Goal: Communication & Community: Answer question/provide support

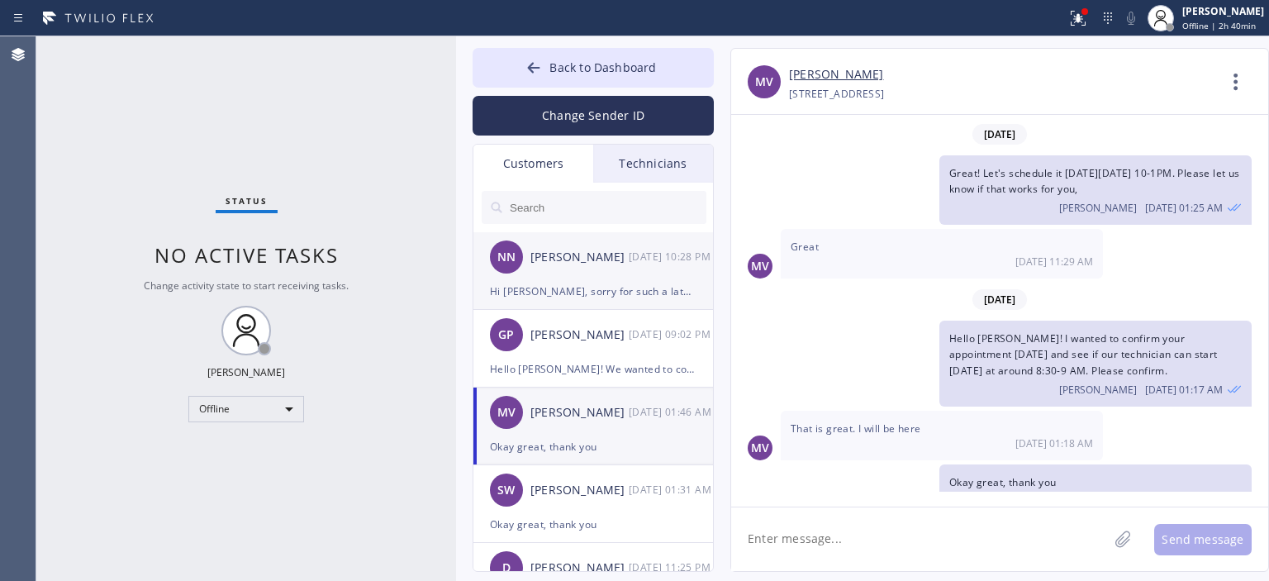
click at [614, 283] on div "Hi [PERSON_NAME], sorry for such a late response. I passed this request over to…" at bounding box center [593, 291] width 207 height 19
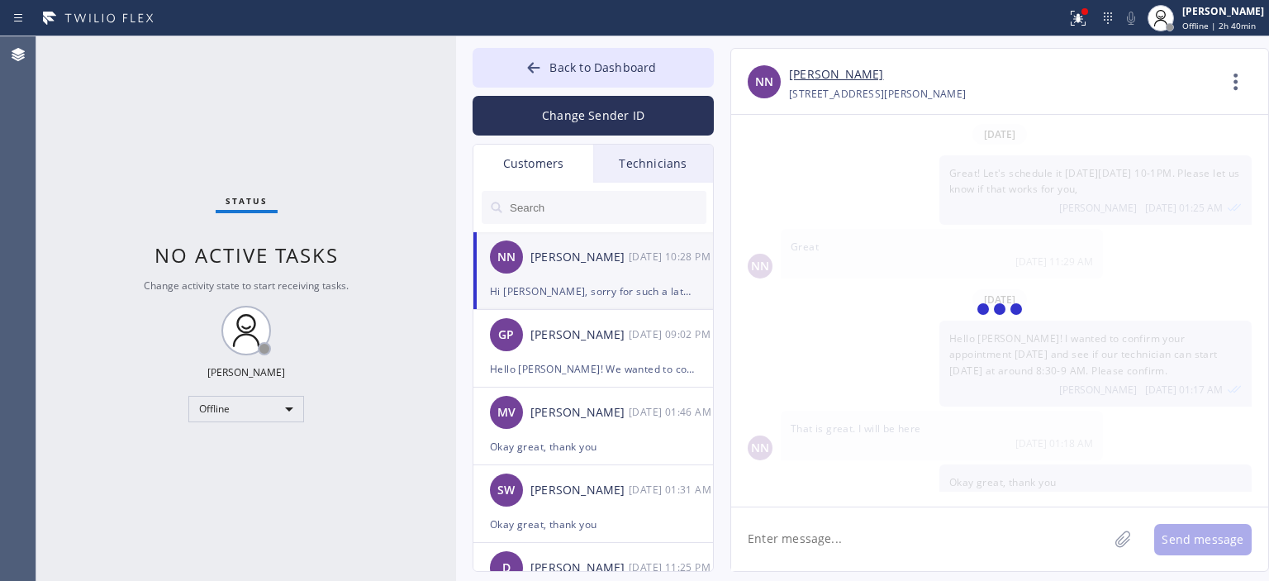
scroll to position [86, 0]
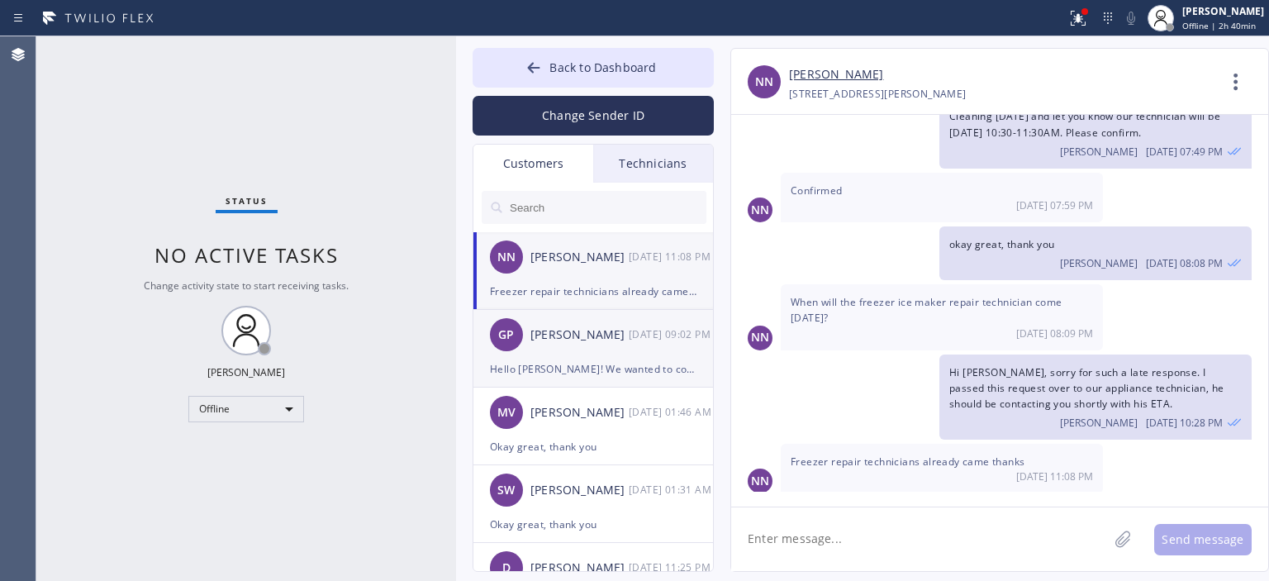
click at [606, 336] on div "[PERSON_NAME]" at bounding box center [579, 334] width 98 height 19
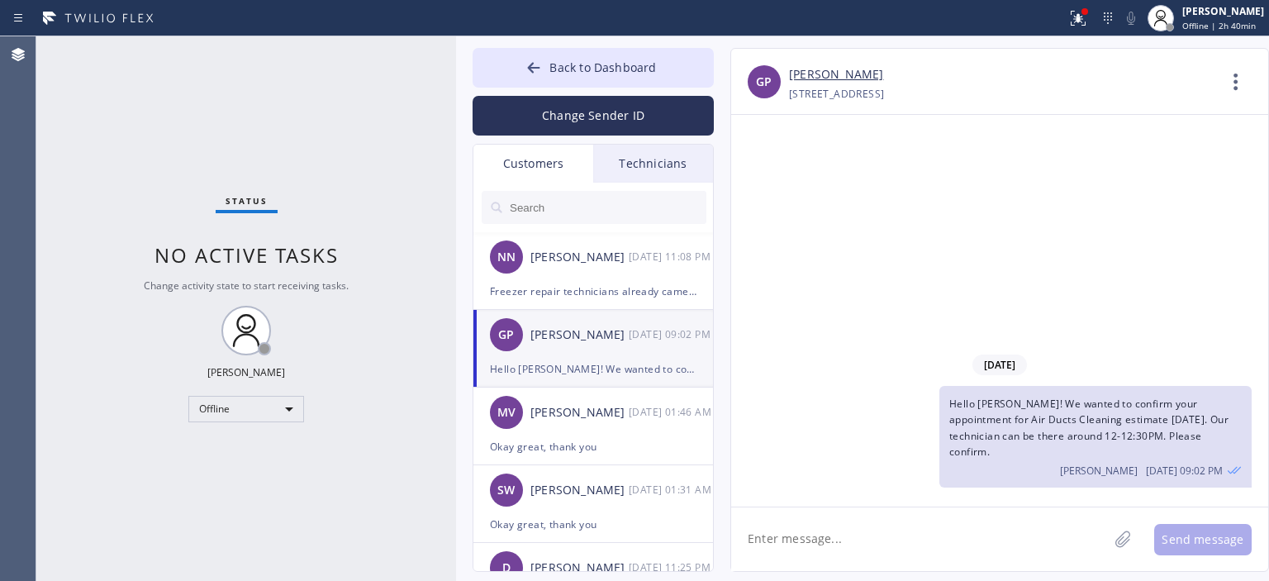
scroll to position [0, 0]
click at [618, 293] on div "Freezer repair technicians already came thanks" at bounding box center [593, 291] width 207 height 19
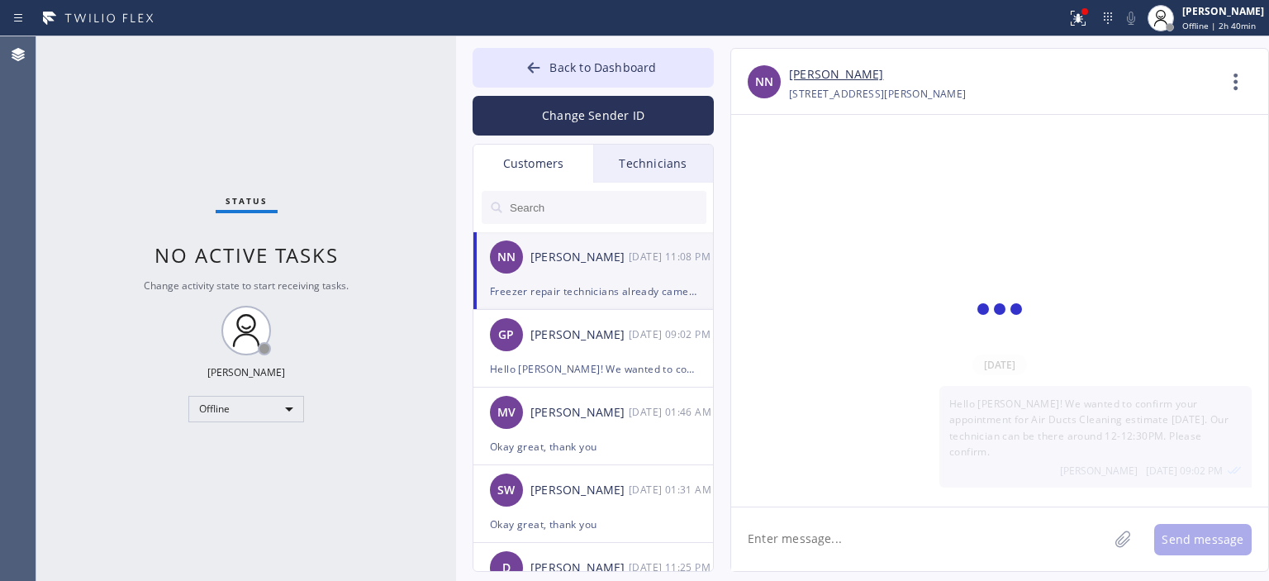
scroll to position [86, 0]
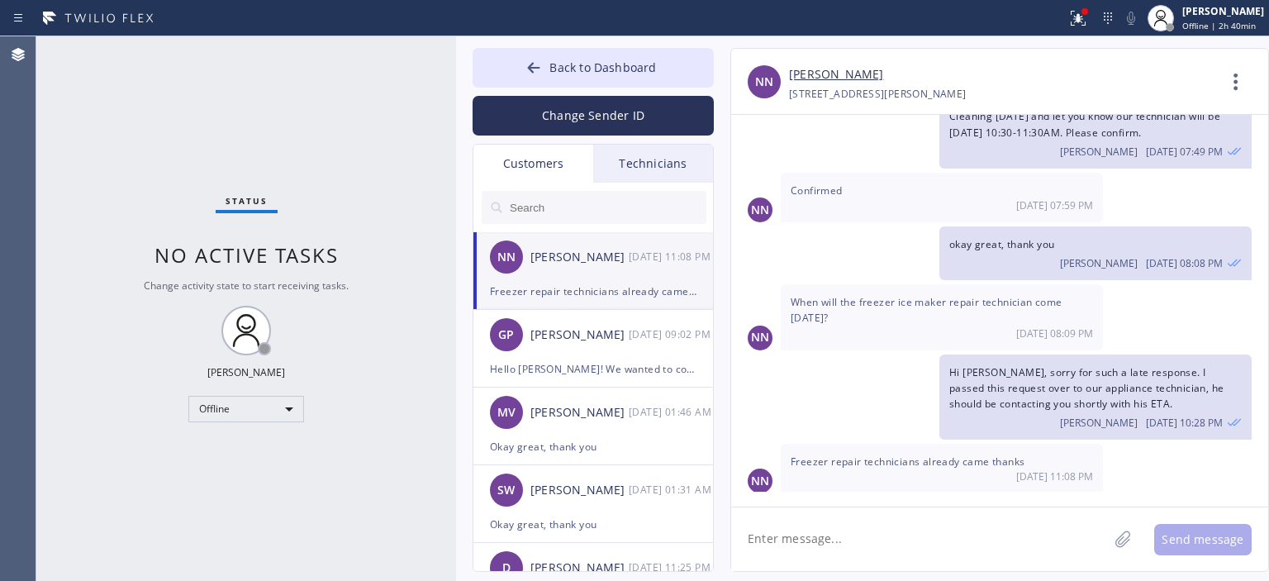
click at [872, 538] on textarea at bounding box center [919, 539] width 377 height 64
type textarea "O"
click at [56, 204] on div "Status No active tasks Change activity state to start receiving tasks. [PERSON_…" at bounding box center [246, 308] width 420 height 544
click at [862, 540] on textarea at bounding box center [919, 539] width 377 height 64
type textarea "O"
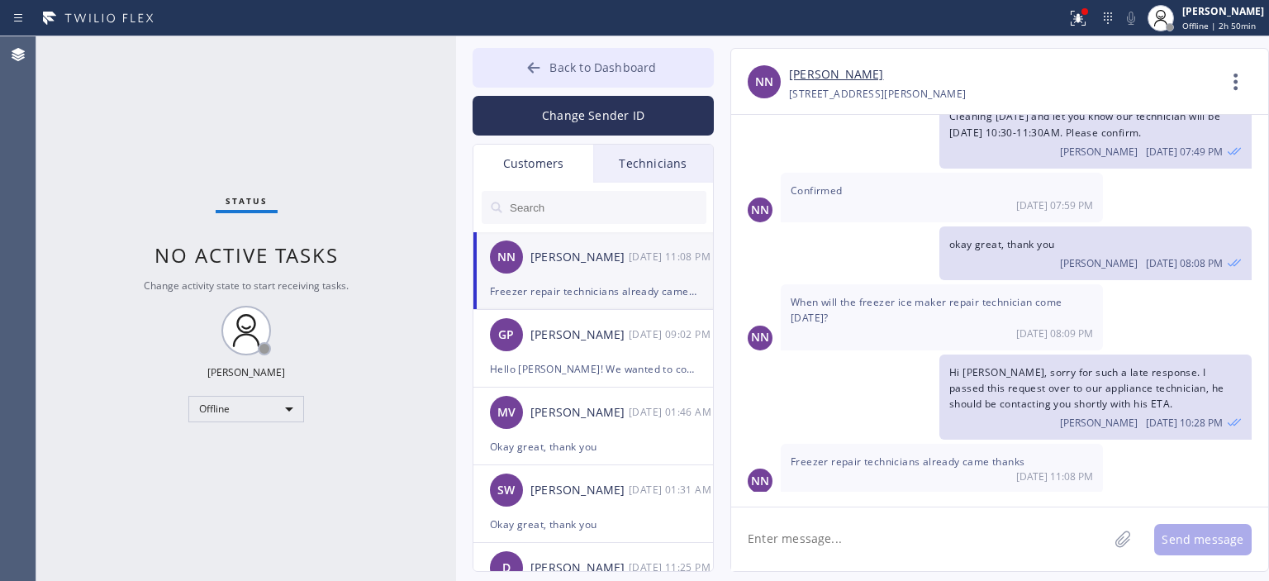
click at [520, 64] on button "Back to Dashboard" at bounding box center [593, 68] width 241 height 40
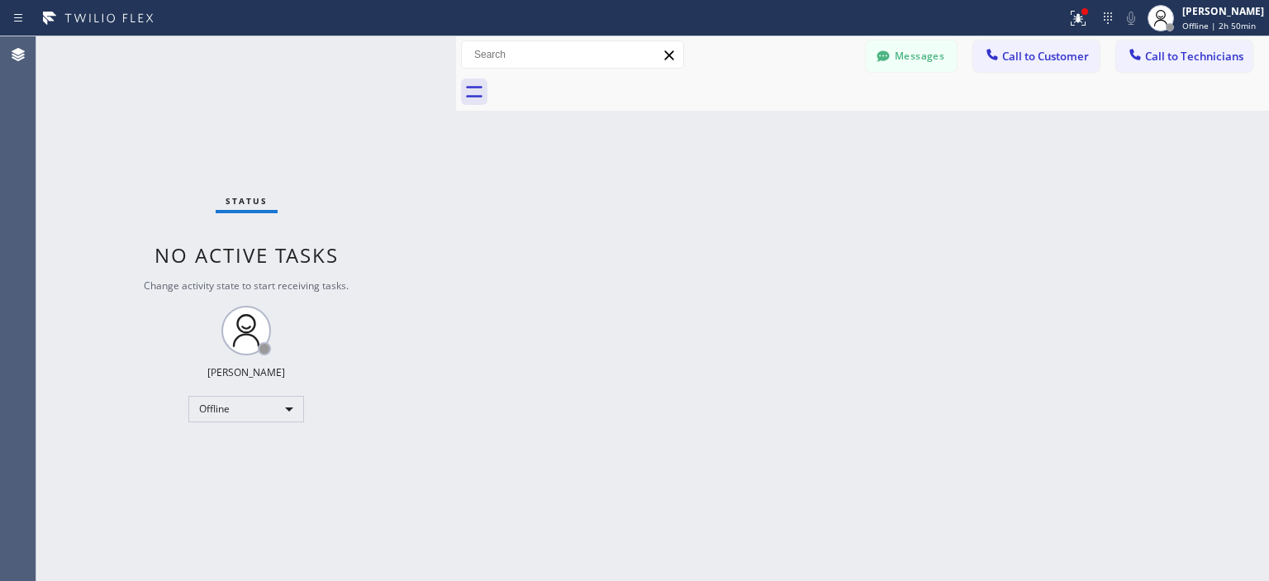
click at [147, 124] on div "Status No active tasks Change activity state to start receiving tasks. [PERSON_…" at bounding box center [246, 308] width 420 height 544
click at [248, 402] on div "Offline" at bounding box center [246, 409] width 116 height 26
click at [258, 454] on li "Available" at bounding box center [245, 452] width 112 height 20
